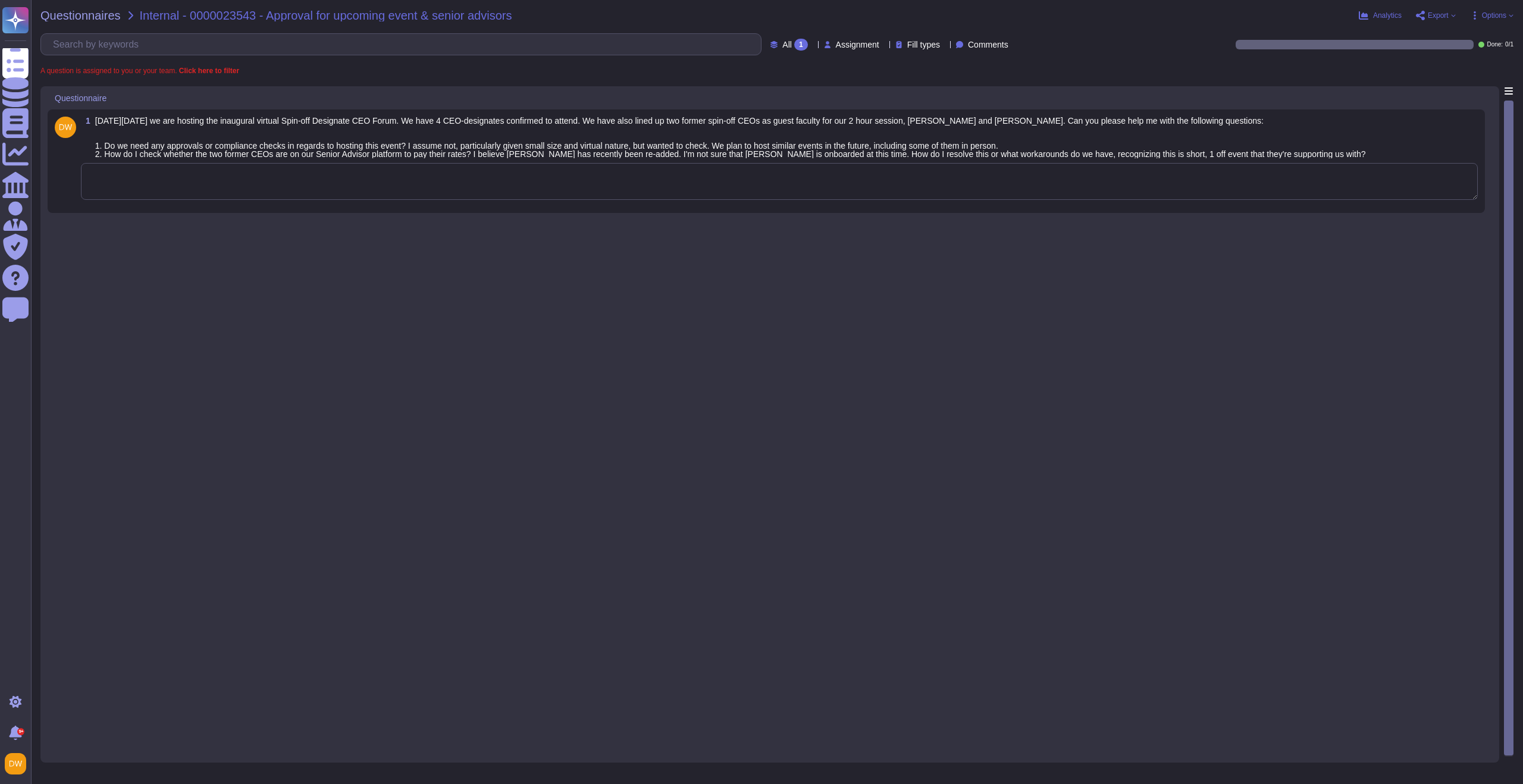
click at [388, 189] on textarea at bounding box center [779, 181] width 1397 height 37
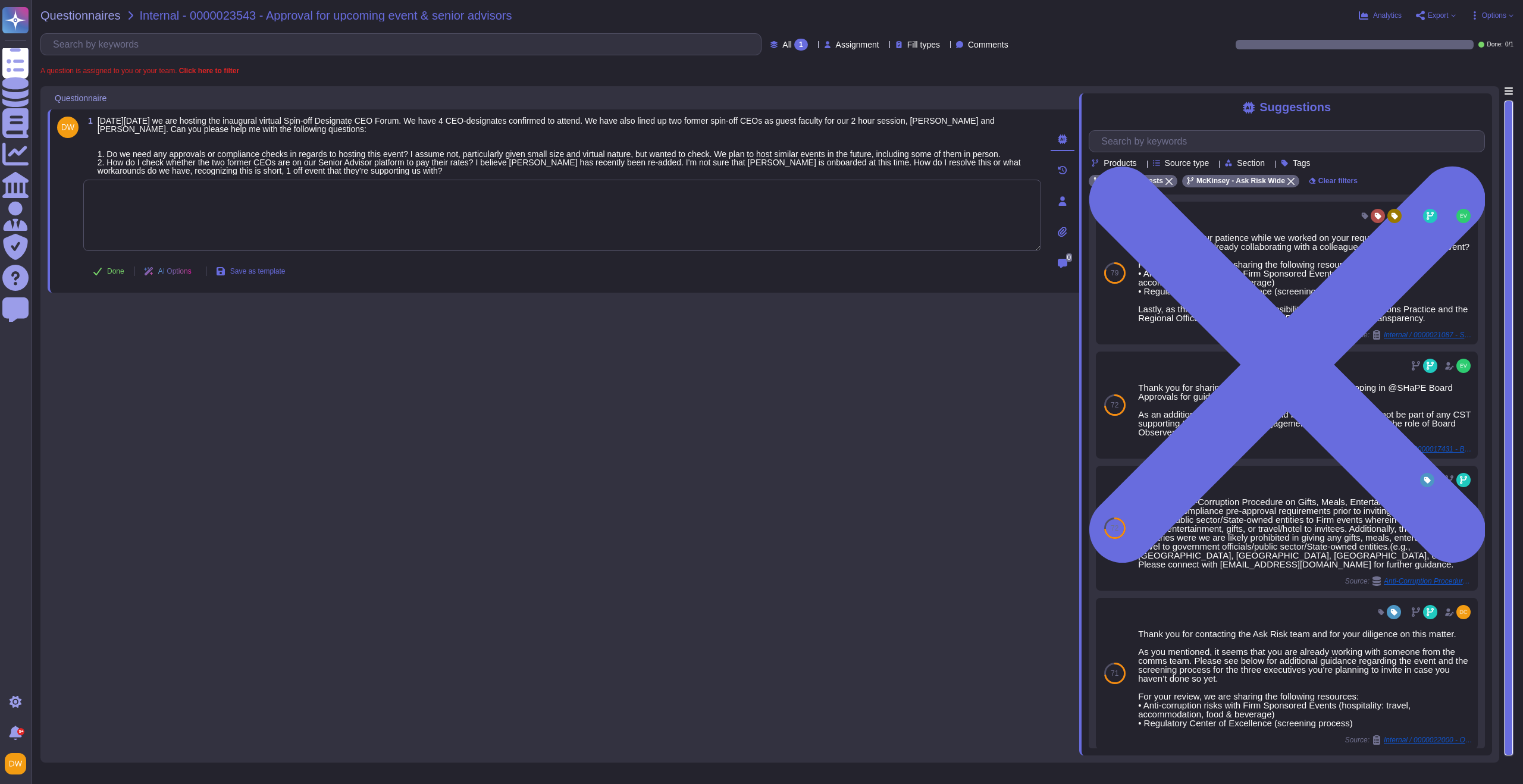
click at [324, 233] on textarea at bounding box center [562, 215] width 958 height 71
click at [509, 239] on textarea at bounding box center [562, 215] width 958 height 71
type textarea "We are connecting you with @compliance approvals to advise on your question and…"
click at [98, 283] on button "Done" at bounding box center [109, 271] width 51 height 24
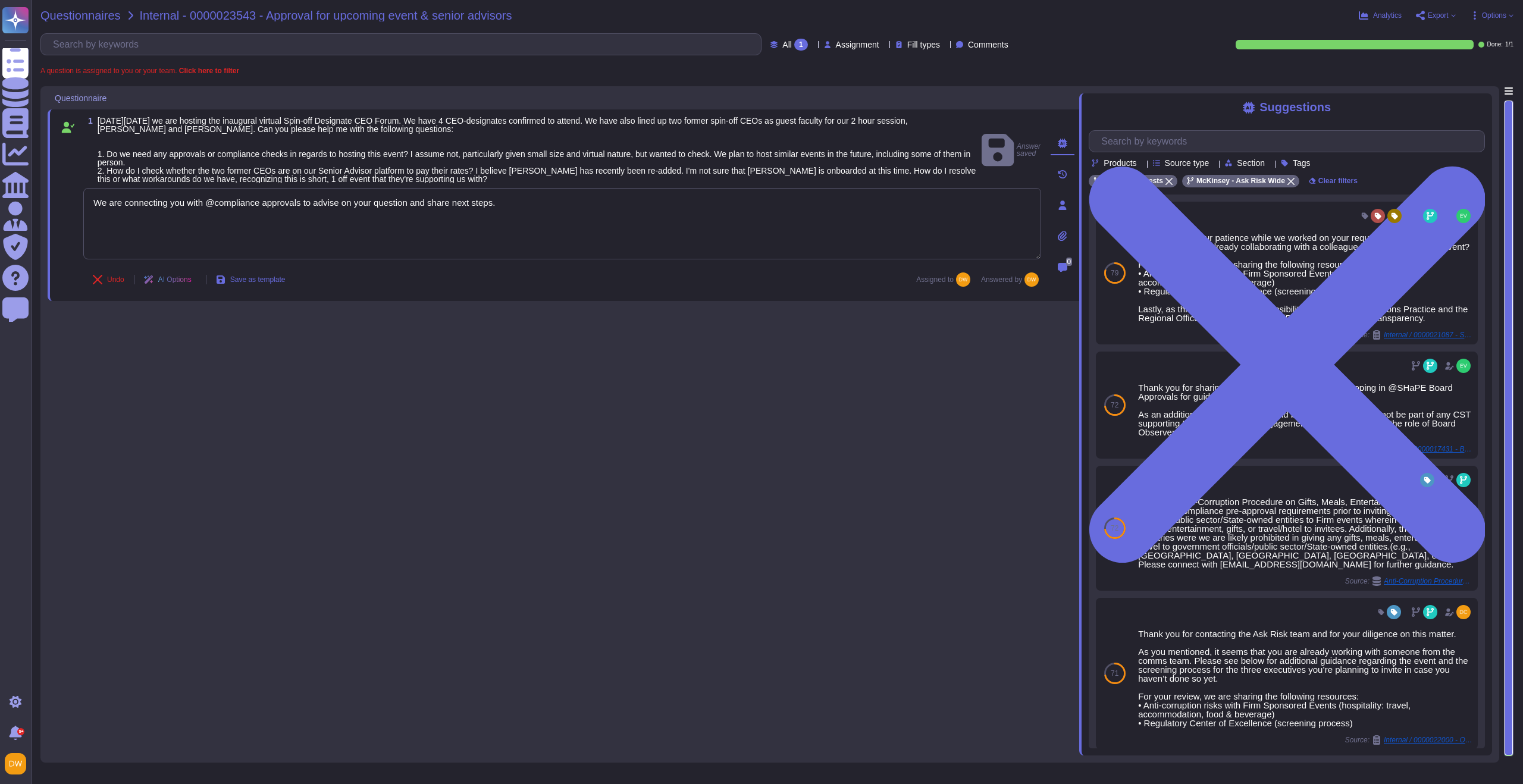
click at [92, 20] on span "Questionnaires" at bounding box center [81, 15] width 80 height 12
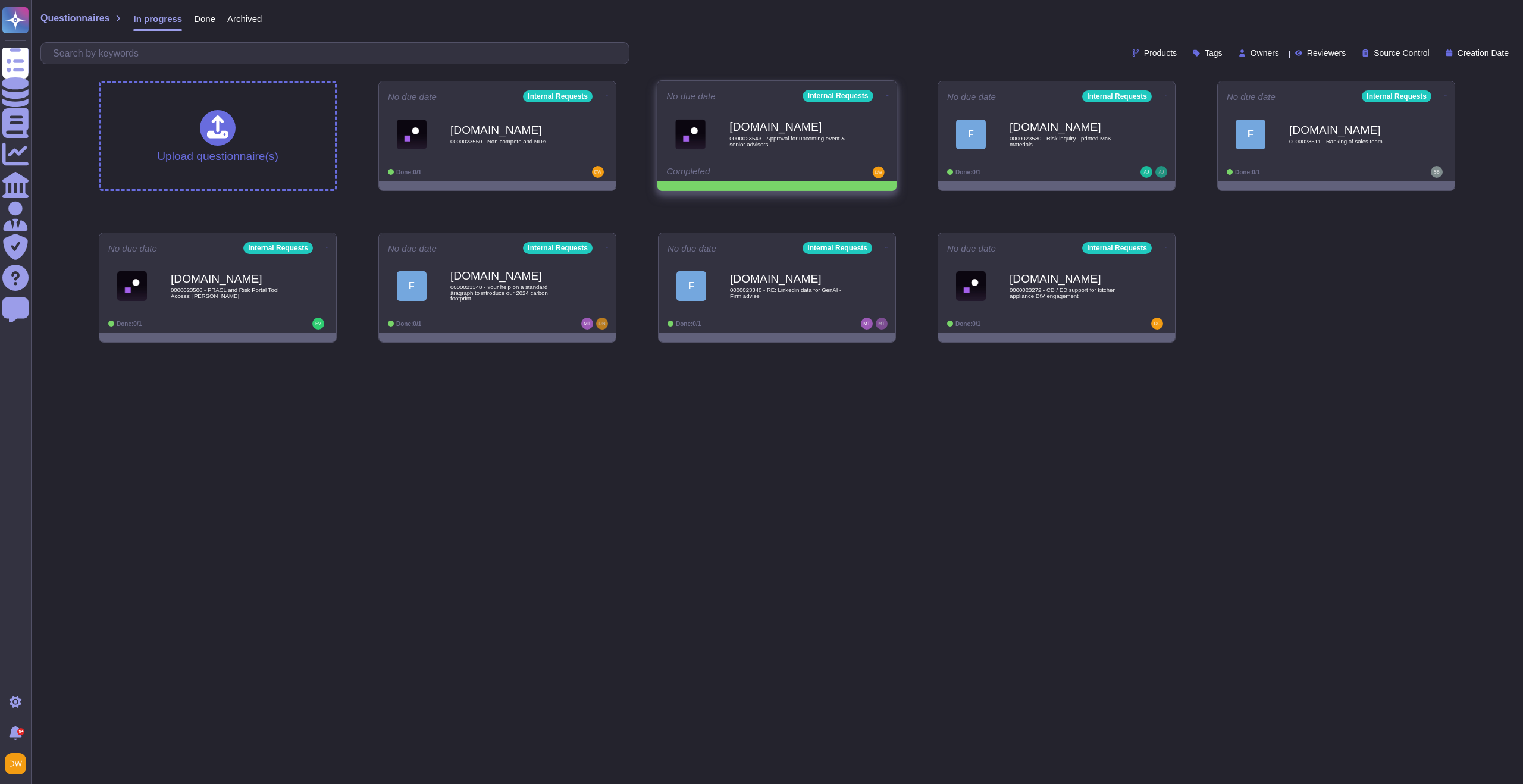
click at [887, 95] on icon at bounding box center [888, 95] width 2 height 1
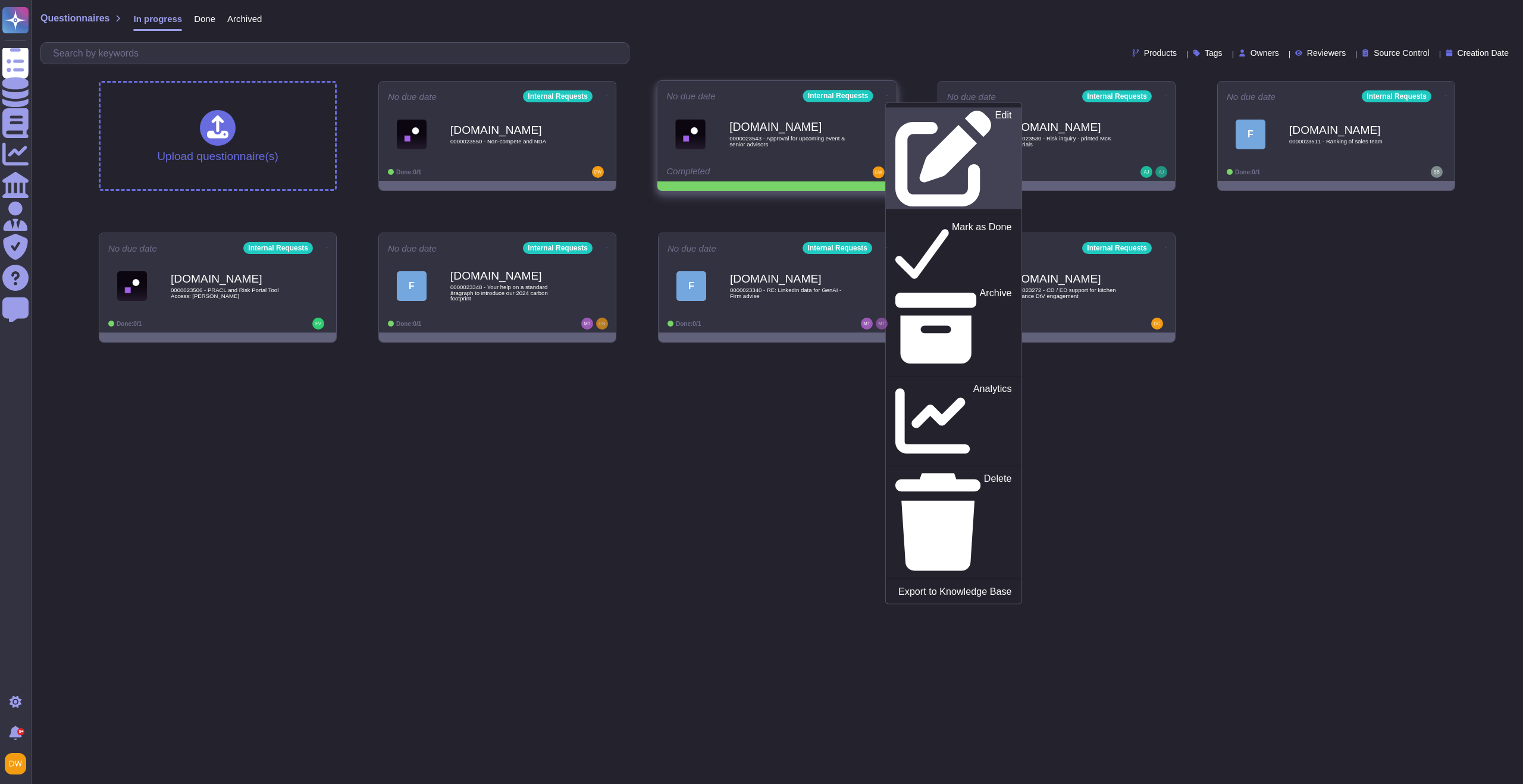
click at [892, 109] on link "Edit" at bounding box center [954, 158] width 136 height 102
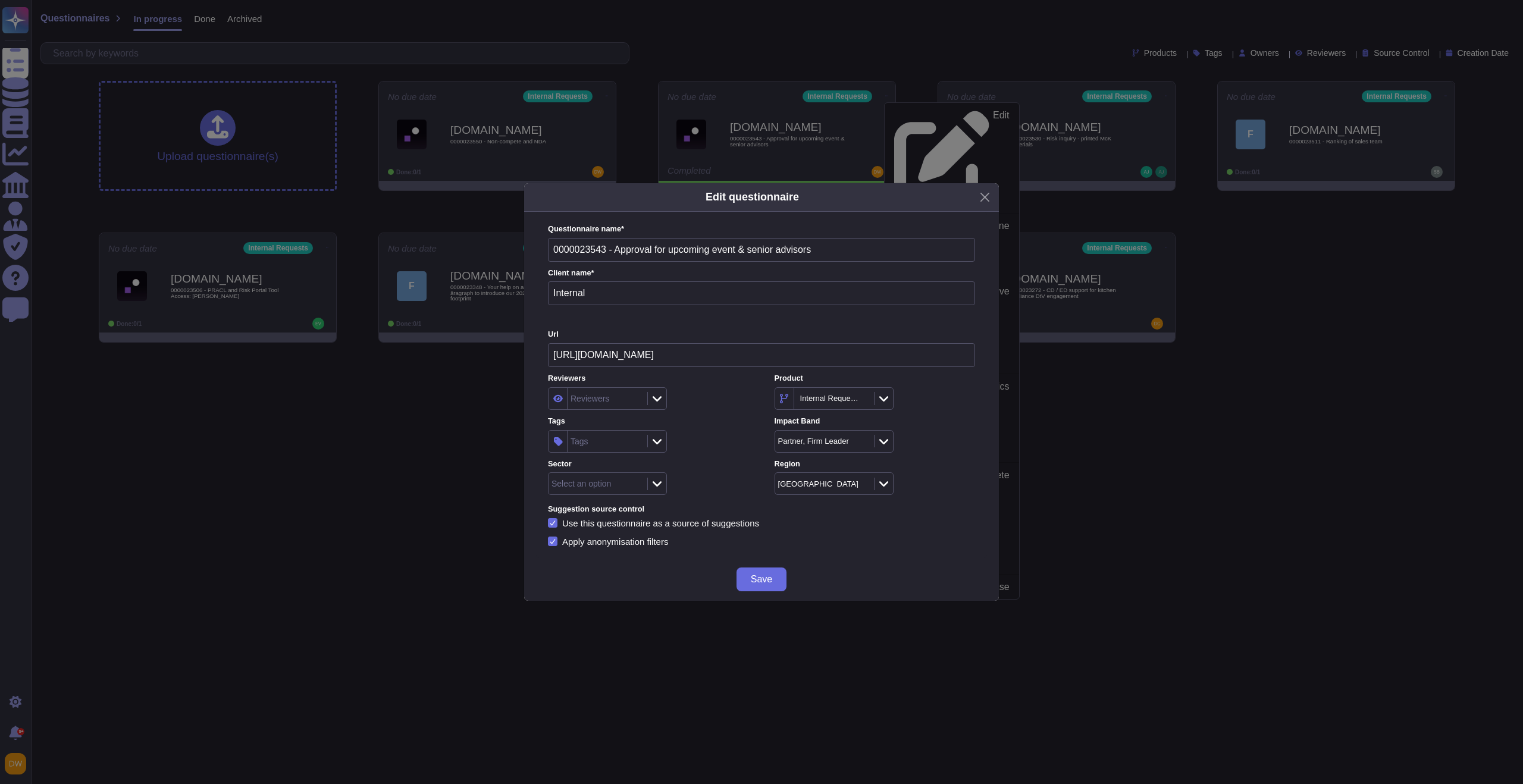
click at [611, 480] on div "Select an option" at bounding box center [581, 484] width 60 height 9
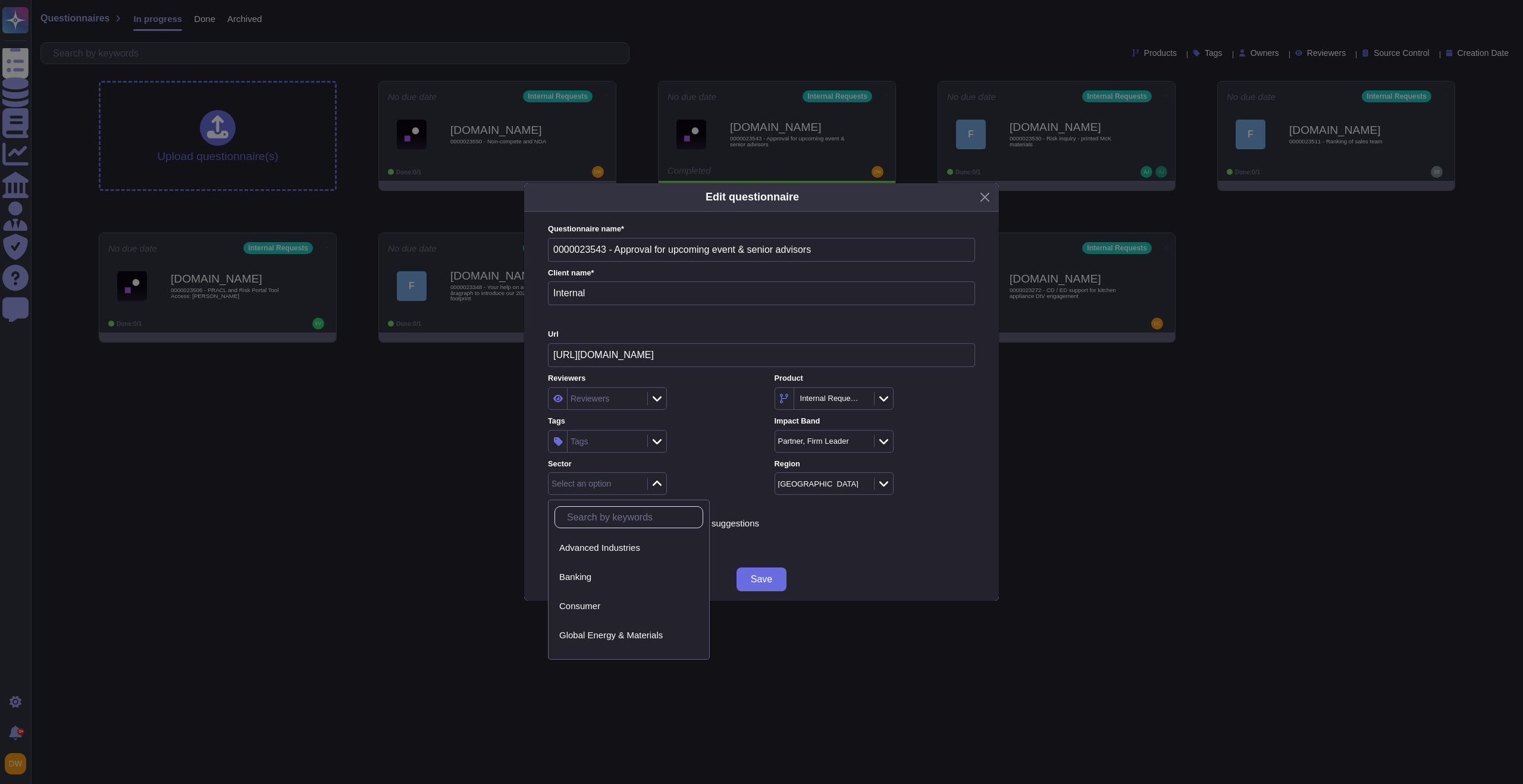
click at [634, 446] on div "Tags" at bounding box center [606, 441] width 76 height 22
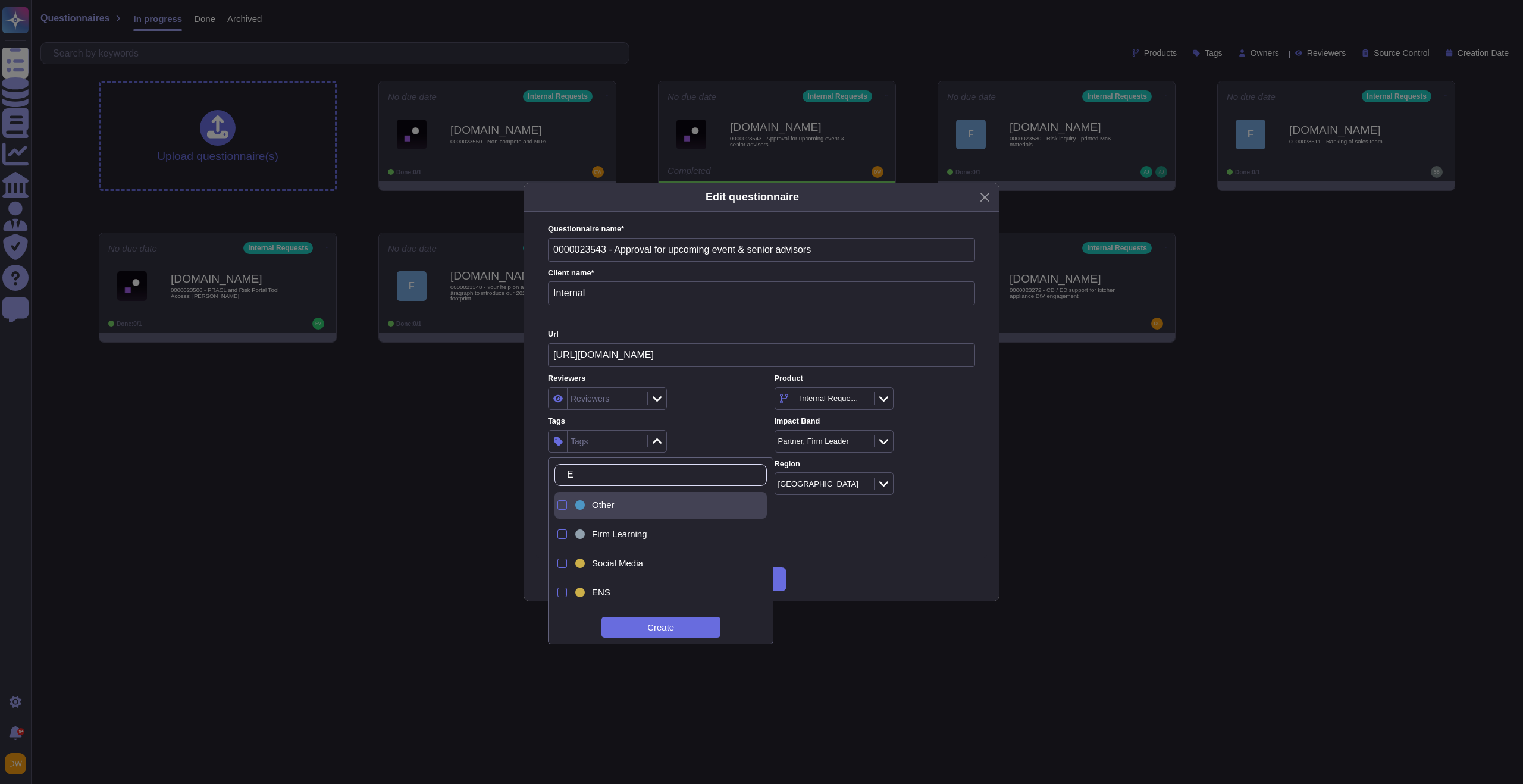
type input "E&"
click at [650, 510] on span "E&C Anti-Corruption" at bounding box center [632, 505] width 80 height 10
click at [694, 452] on div "E&C Anti-Corruption" at bounding box center [648, 441] width 200 height 23
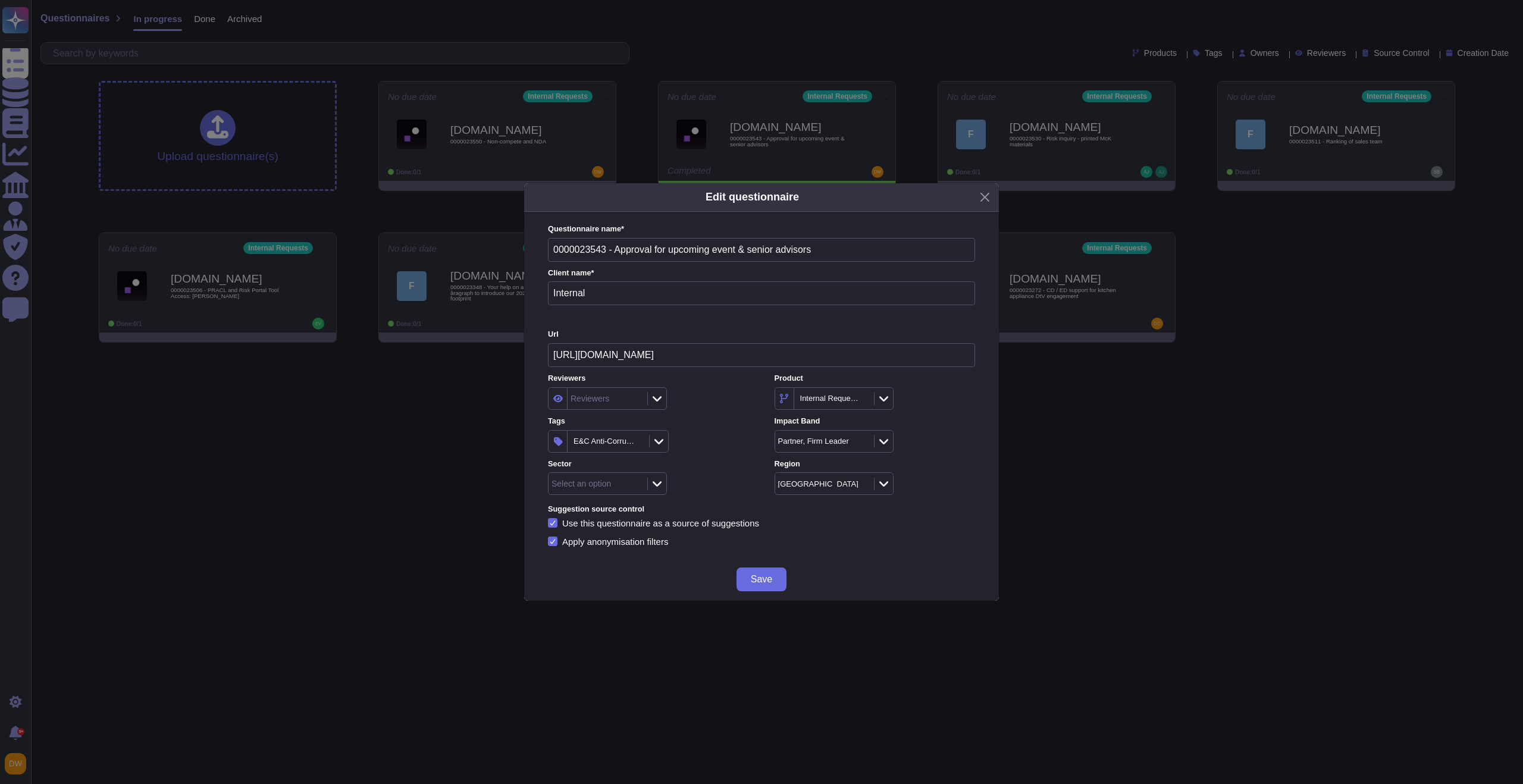
click at [769, 577] on span "Save" at bounding box center [762, 579] width 22 height 9
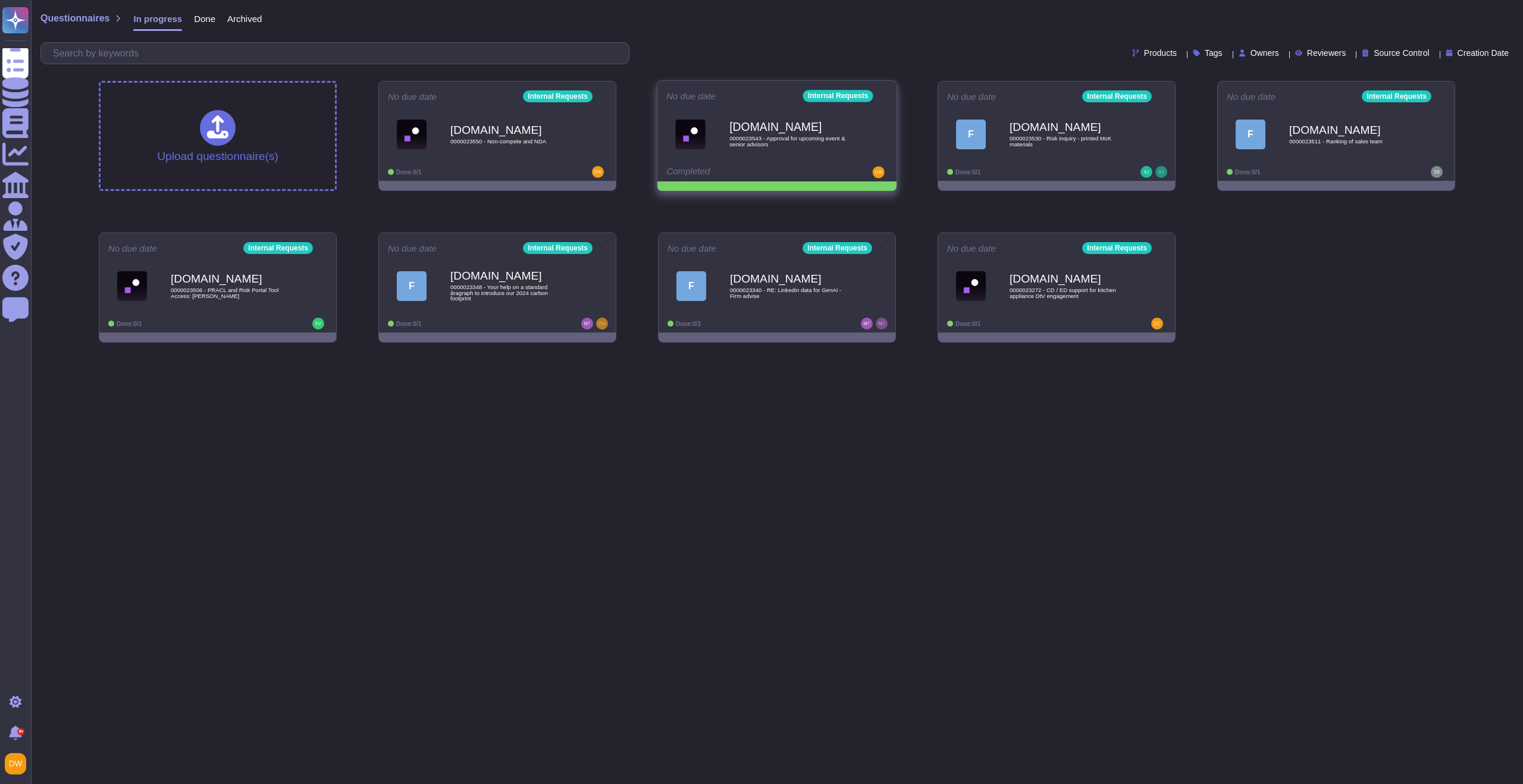
click at [887, 95] on icon at bounding box center [888, 95] width 2 height 1
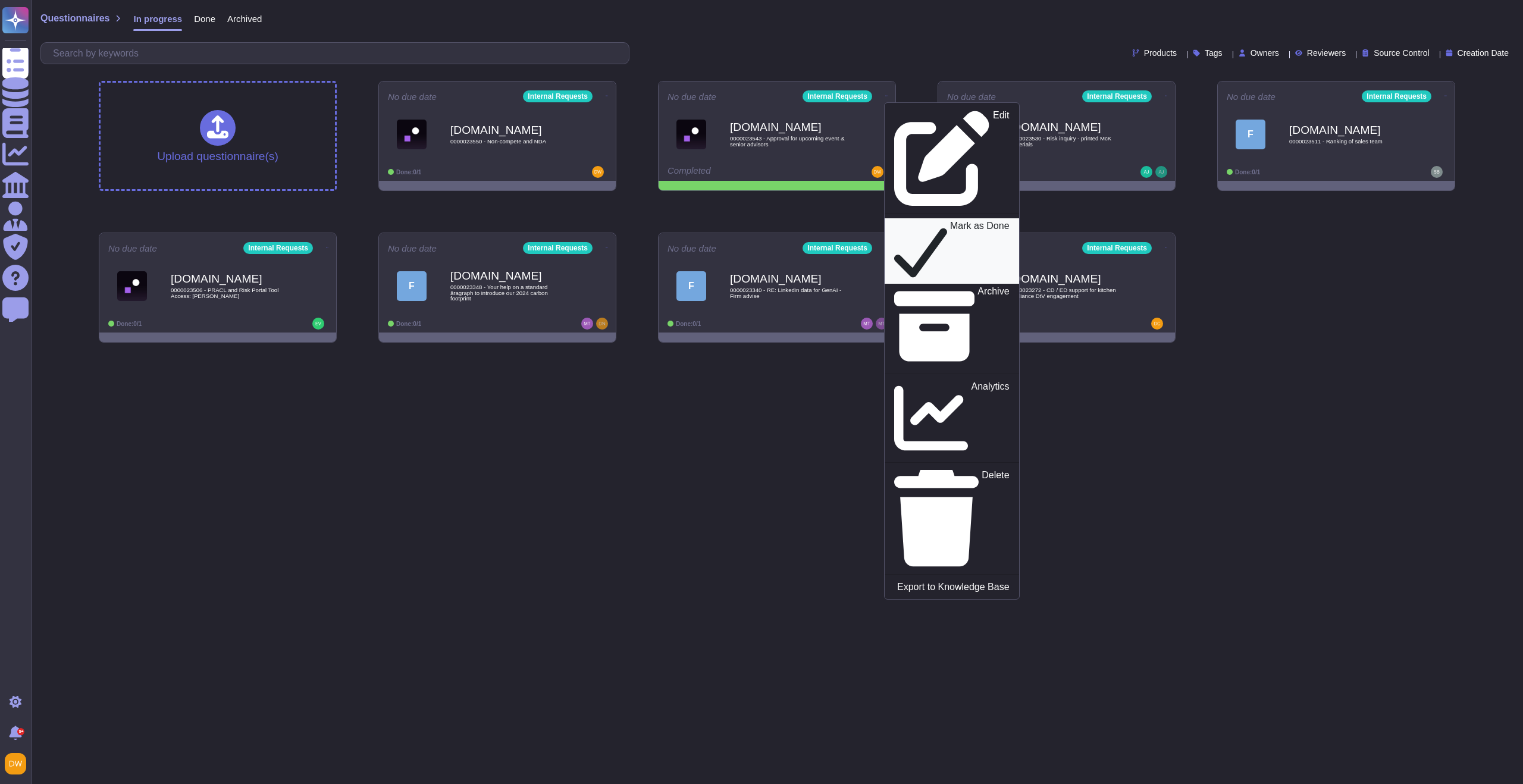
click at [894, 221] on icon at bounding box center [921, 251] width 53 height 60
